Goal: Information Seeking & Learning: Learn about a topic

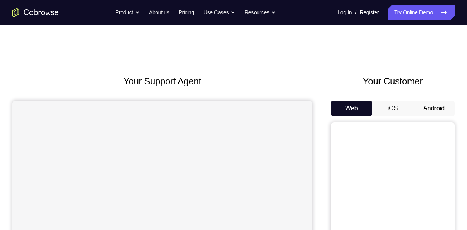
click at [438, 112] on button "Android" at bounding box center [434, 108] width 41 height 15
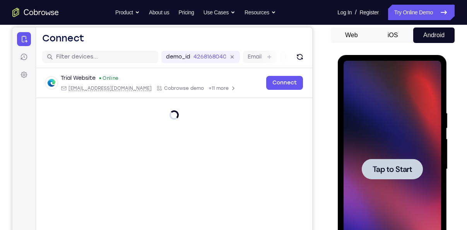
click at [402, 134] on div at bounding box center [392, 169] width 98 height 217
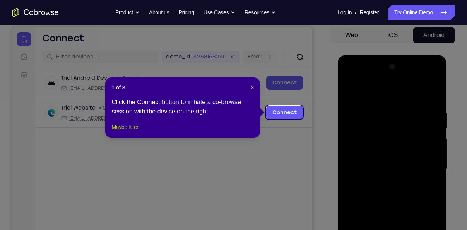
click at [138, 132] on button "Maybe later" at bounding box center [125, 126] width 27 height 9
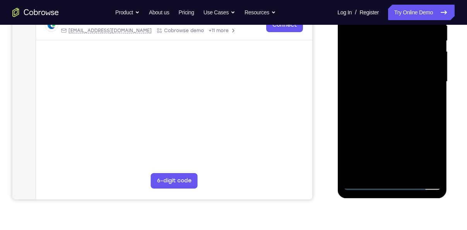
scroll to position [161, 0]
click at [391, 182] on div at bounding box center [392, 81] width 98 height 217
click at [428, 153] on div at bounding box center [392, 81] width 98 height 217
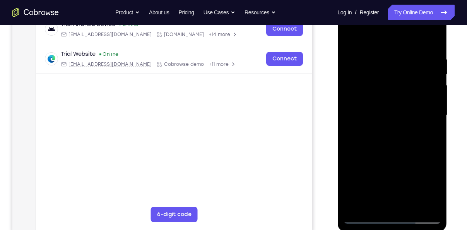
click at [353, 40] on div at bounding box center [392, 115] width 98 height 217
click at [424, 113] on div at bounding box center [392, 115] width 98 height 217
click at [399, 205] on div at bounding box center [392, 115] width 98 height 217
click at [387, 110] on div at bounding box center [392, 115] width 98 height 217
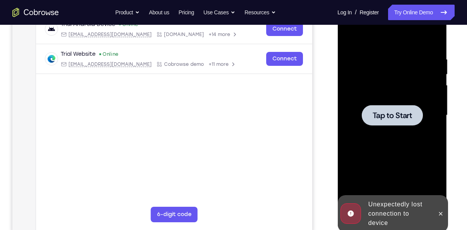
click at [393, 101] on div at bounding box center [392, 115] width 98 height 217
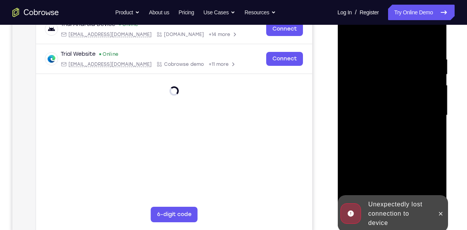
drag, startPoint x: 440, startPoint y: 213, endPoint x: 369, endPoint y: 132, distance: 107.0
click at [369, 132] on div "Online web based iOS Simulators and Android Emulators. Run iPhone, iPad, Mobile…" at bounding box center [393, 117] width 110 height 232
click at [442, 214] on icon at bounding box center [441, 214] width 6 height 6
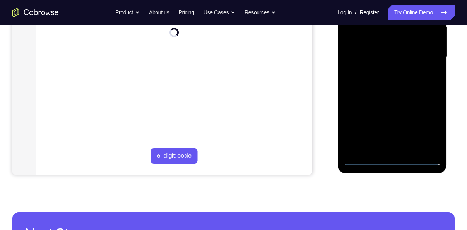
scroll to position [187, 0]
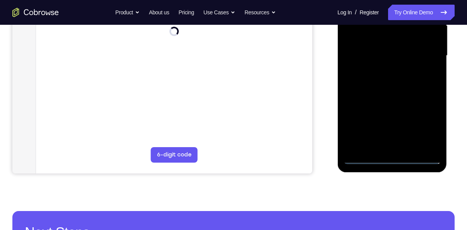
click at [389, 137] on div at bounding box center [392, 55] width 98 height 217
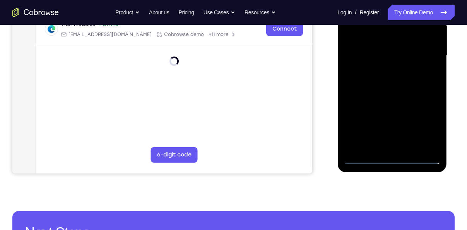
click at [391, 158] on div at bounding box center [392, 55] width 98 height 217
click at [392, 160] on div at bounding box center [392, 55] width 98 height 217
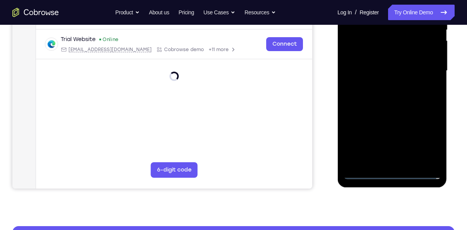
scroll to position [171, 0]
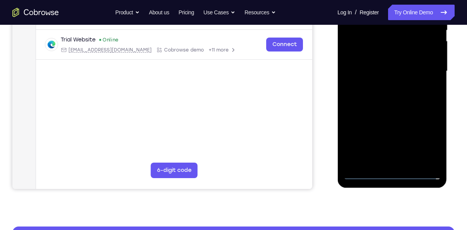
click at [395, 173] on div at bounding box center [392, 71] width 98 height 217
click at [429, 140] on div at bounding box center [392, 71] width 98 height 217
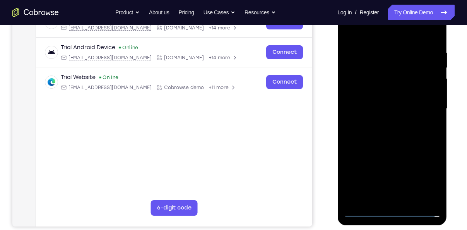
scroll to position [133, 0]
click at [426, 180] on div at bounding box center [392, 109] width 98 height 217
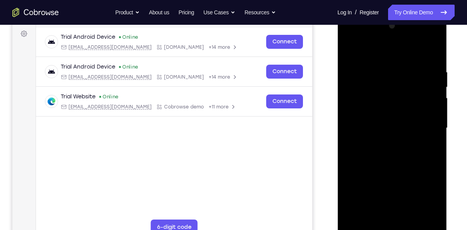
scroll to position [114, 0]
click at [353, 54] on div at bounding box center [392, 128] width 98 height 217
click at [424, 125] on div at bounding box center [392, 128] width 98 height 217
click at [384, 145] on div at bounding box center [392, 128] width 98 height 217
click at [388, 120] on div at bounding box center [392, 128] width 98 height 217
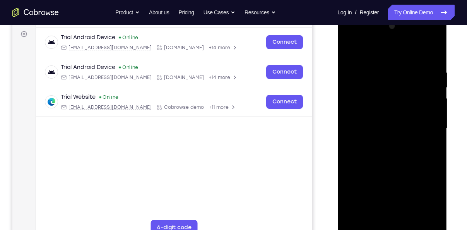
click at [393, 113] on div at bounding box center [392, 128] width 98 height 217
click at [384, 129] on div at bounding box center [392, 128] width 98 height 217
click at [386, 154] on div at bounding box center [392, 128] width 98 height 217
click at [386, 149] on div at bounding box center [392, 128] width 98 height 217
click at [348, 38] on div at bounding box center [392, 128] width 98 height 217
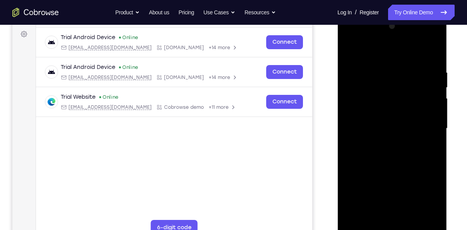
click at [358, 101] on div at bounding box center [392, 128] width 98 height 217
click at [356, 103] on div at bounding box center [392, 128] width 98 height 217
click at [361, 105] on div at bounding box center [392, 128] width 98 height 217
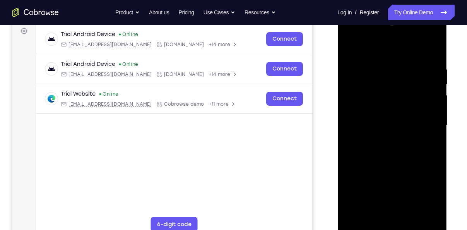
scroll to position [115, 0]
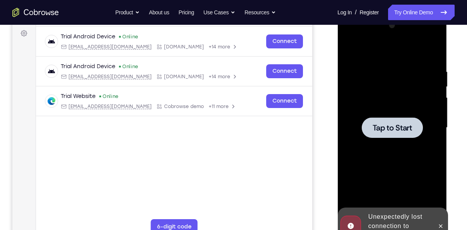
click at [372, 101] on div at bounding box center [392, 127] width 98 height 217
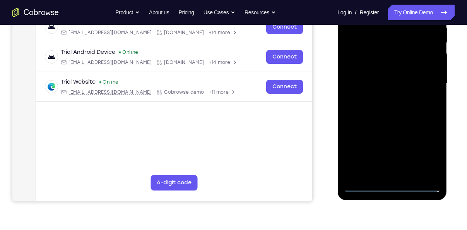
scroll to position [159, 0]
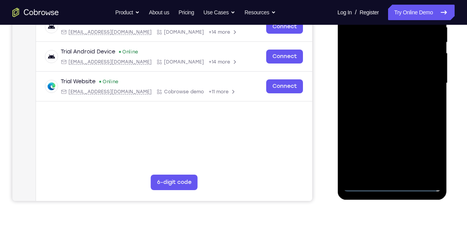
click at [390, 186] on div at bounding box center [392, 83] width 98 height 217
click at [424, 151] on div at bounding box center [392, 83] width 98 height 217
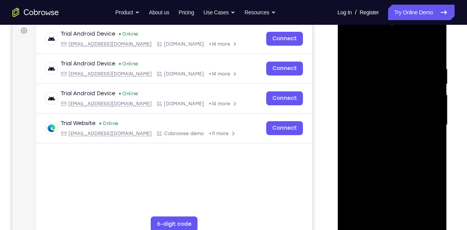
scroll to position [102, 0]
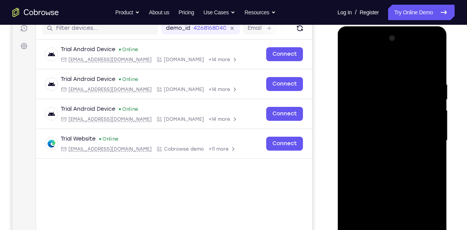
click at [354, 65] on div at bounding box center [392, 140] width 98 height 217
click at [422, 134] on div at bounding box center [392, 140] width 98 height 217
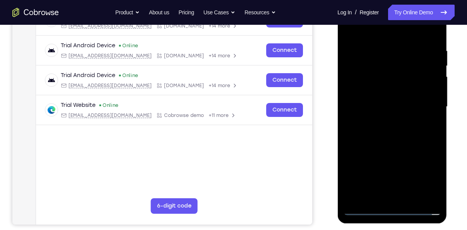
click at [400, 198] on div at bounding box center [392, 106] width 98 height 217
click at [401, 197] on div at bounding box center [392, 106] width 98 height 217
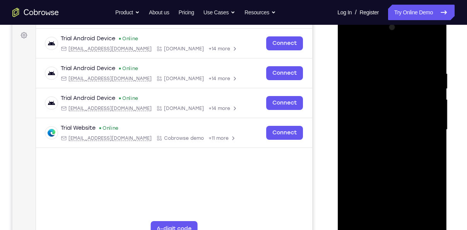
click at [422, 41] on div at bounding box center [392, 129] width 98 height 217
click at [405, 124] on div at bounding box center [392, 129] width 98 height 217
click at [350, 51] on div at bounding box center [392, 129] width 98 height 217
click at [395, 124] on div at bounding box center [392, 129] width 98 height 217
click at [395, 115] on div at bounding box center [392, 129] width 98 height 217
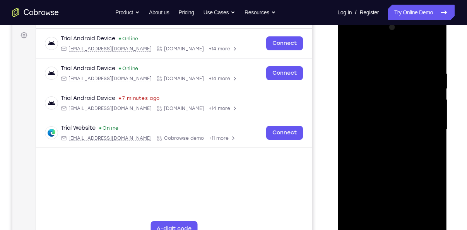
click at [385, 130] on div at bounding box center [392, 129] width 98 height 217
click at [379, 153] on div at bounding box center [392, 129] width 98 height 217
click at [393, 154] on div at bounding box center [392, 129] width 98 height 217
click at [381, 153] on div at bounding box center [392, 129] width 98 height 217
click at [425, 54] on div at bounding box center [392, 129] width 98 height 217
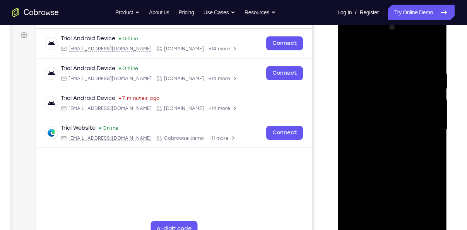
click at [401, 167] on div at bounding box center [392, 129] width 98 height 217
click at [436, 51] on div at bounding box center [392, 129] width 98 height 217
click at [350, 48] on div at bounding box center [392, 129] width 98 height 217
click at [377, 70] on div at bounding box center [392, 129] width 98 height 217
click at [435, 126] on div at bounding box center [392, 129] width 98 height 217
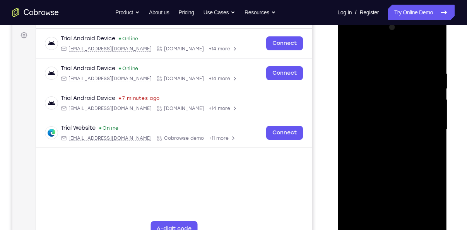
click at [430, 56] on div at bounding box center [392, 129] width 98 height 217
click at [431, 55] on div at bounding box center [392, 129] width 98 height 217
click at [405, 69] on div at bounding box center [392, 129] width 98 height 217
click at [403, 69] on div at bounding box center [392, 129] width 98 height 217
click at [429, 178] on div at bounding box center [392, 129] width 98 height 217
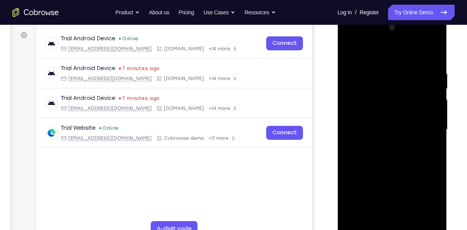
click at [432, 58] on div at bounding box center [392, 129] width 98 height 217
click at [434, 66] on div at bounding box center [392, 129] width 98 height 217
click at [431, 214] on div at bounding box center [392, 129] width 98 height 217
click at [433, 54] on div at bounding box center [392, 129] width 98 height 217
drag, startPoint x: 422, startPoint y: 78, endPoint x: 381, endPoint y: 80, distance: 41.5
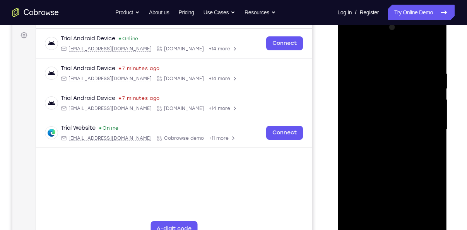
click at [381, 80] on div at bounding box center [392, 129] width 98 height 217
drag, startPoint x: 424, startPoint y: 69, endPoint x: 368, endPoint y: 72, distance: 56.2
click at [368, 72] on div at bounding box center [392, 129] width 98 height 217
click at [435, 48] on div at bounding box center [392, 129] width 98 height 217
click at [387, 98] on div at bounding box center [392, 129] width 98 height 217
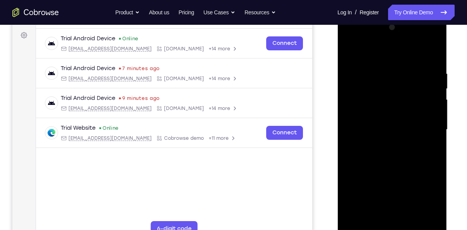
click at [351, 52] on div at bounding box center [392, 129] width 98 height 217
click at [350, 52] on div at bounding box center [392, 129] width 98 height 217
drag, startPoint x: 403, startPoint y: 81, endPoint x: 395, endPoint y: 185, distance: 104.9
click at [395, 185] on div at bounding box center [392, 129] width 98 height 217
drag, startPoint x: 399, startPoint y: 84, endPoint x: 393, endPoint y: 153, distance: 69.2
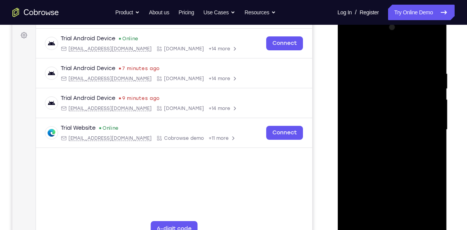
click at [393, 153] on div at bounding box center [392, 129] width 98 height 217
drag, startPoint x: 403, startPoint y: 86, endPoint x: 395, endPoint y: 154, distance: 68.9
click at [395, 154] on div at bounding box center [392, 129] width 98 height 217
drag, startPoint x: 399, startPoint y: 88, endPoint x: 389, endPoint y: 159, distance: 71.6
click at [389, 159] on div at bounding box center [392, 129] width 98 height 217
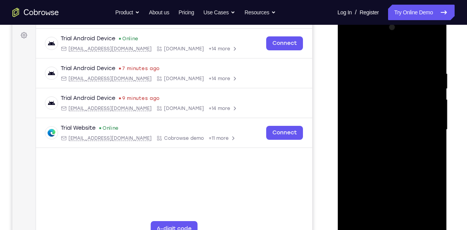
drag, startPoint x: 399, startPoint y: 91, endPoint x: 385, endPoint y: 156, distance: 66.6
click at [385, 156] on div at bounding box center [392, 129] width 98 height 217
click at [378, 72] on div at bounding box center [392, 129] width 98 height 217
click at [385, 72] on div at bounding box center [392, 129] width 98 height 217
click at [381, 72] on div at bounding box center [392, 129] width 98 height 217
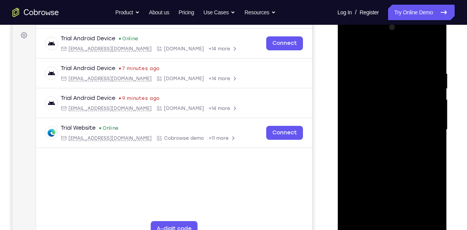
click at [381, 72] on div at bounding box center [392, 129] width 98 height 217
click at [430, 55] on div at bounding box center [392, 129] width 98 height 217
